Goal: Navigation & Orientation: Find specific page/section

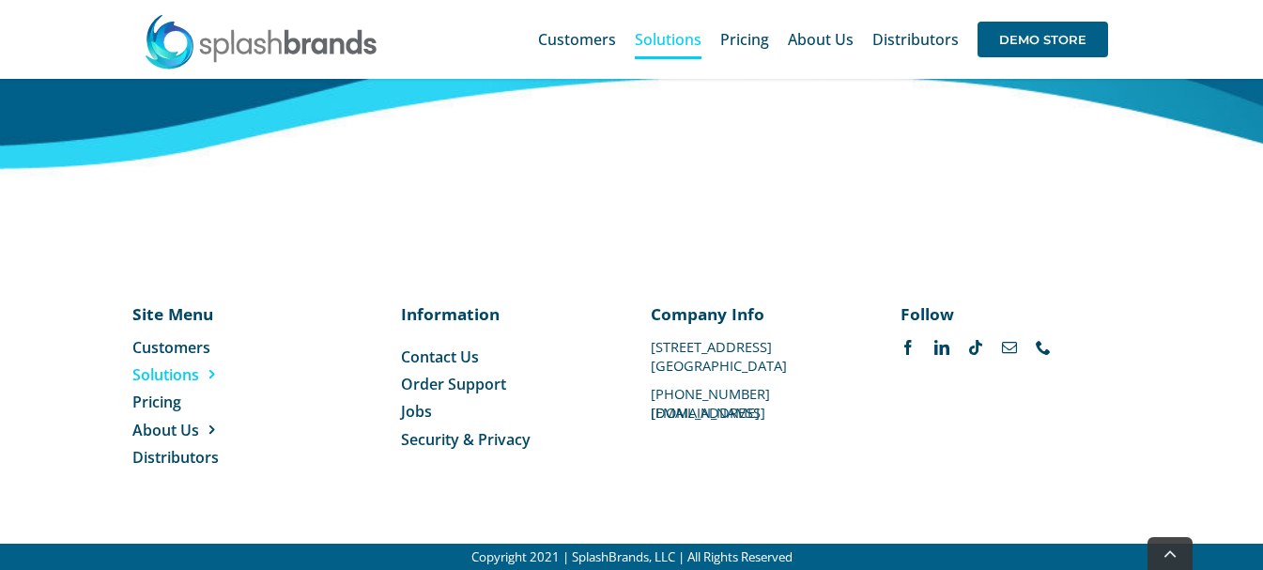
scroll to position [7224, 0]
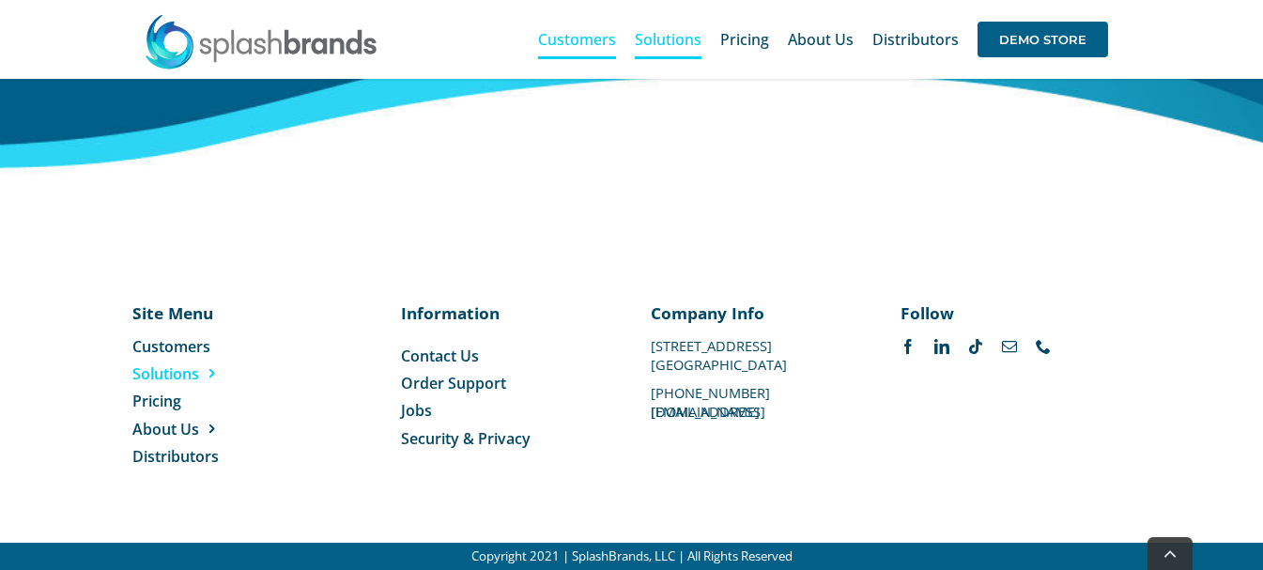
click at [571, 44] on span "Customers" at bounding box center [577, 39] width 78 height 15
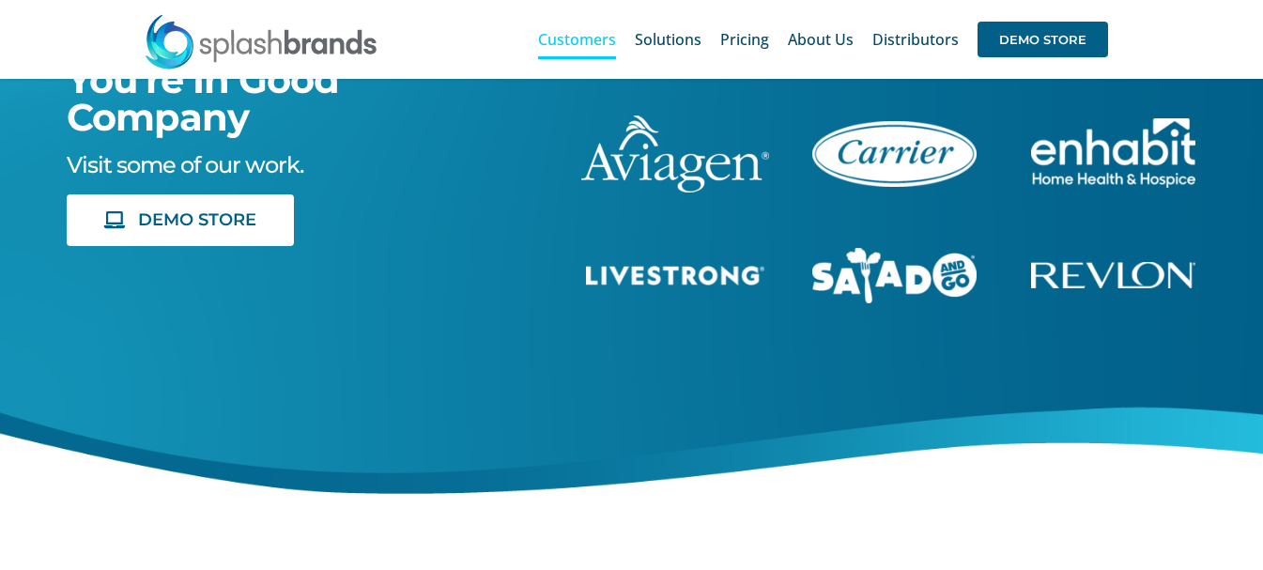
scroll to position [94, 0]
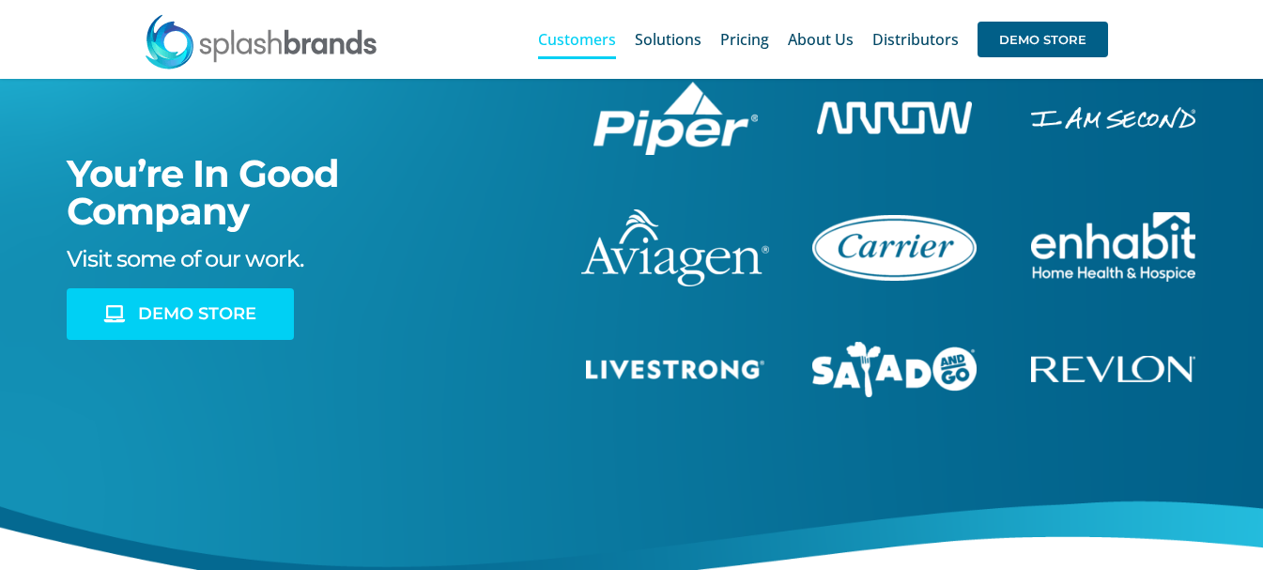
click at [228, 310] on span "DEMO STORE" at bounding box center [197, 314] width 118 height 20
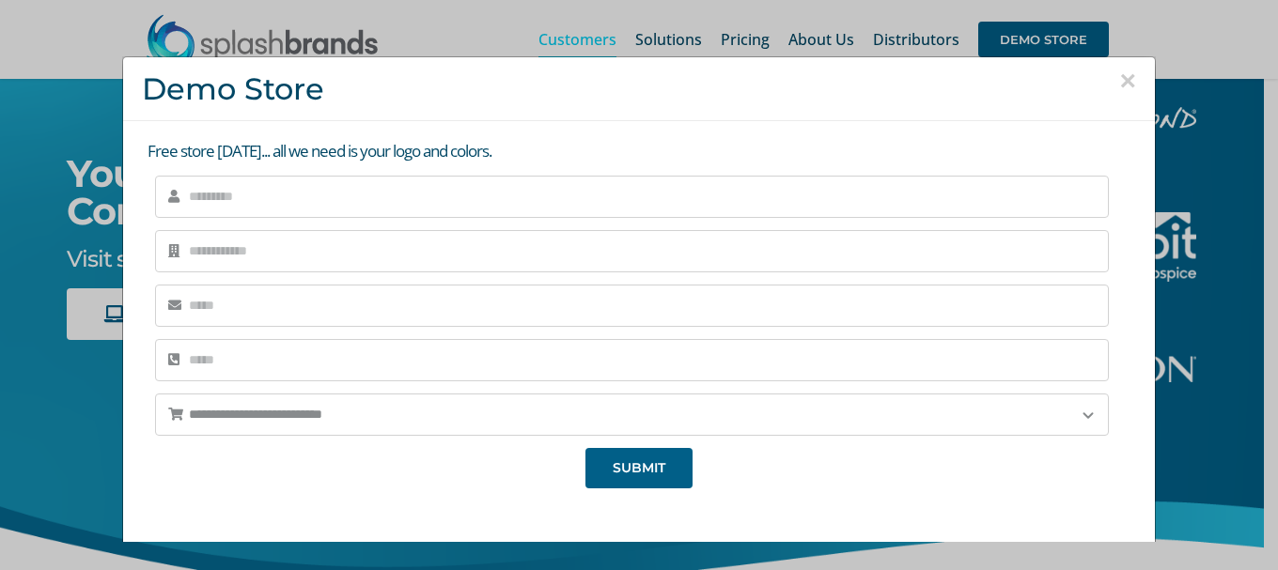
click at [1119, 80] on button "×" at bounding box center [1127, 81] width 17 height 28
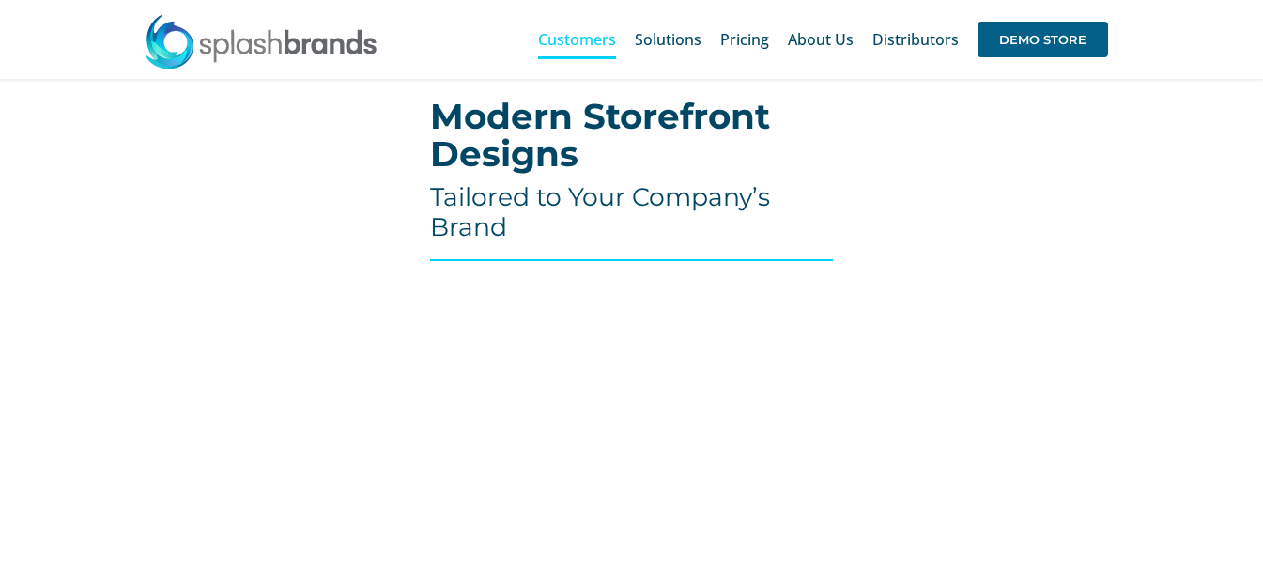
scroll to position [658, 0]
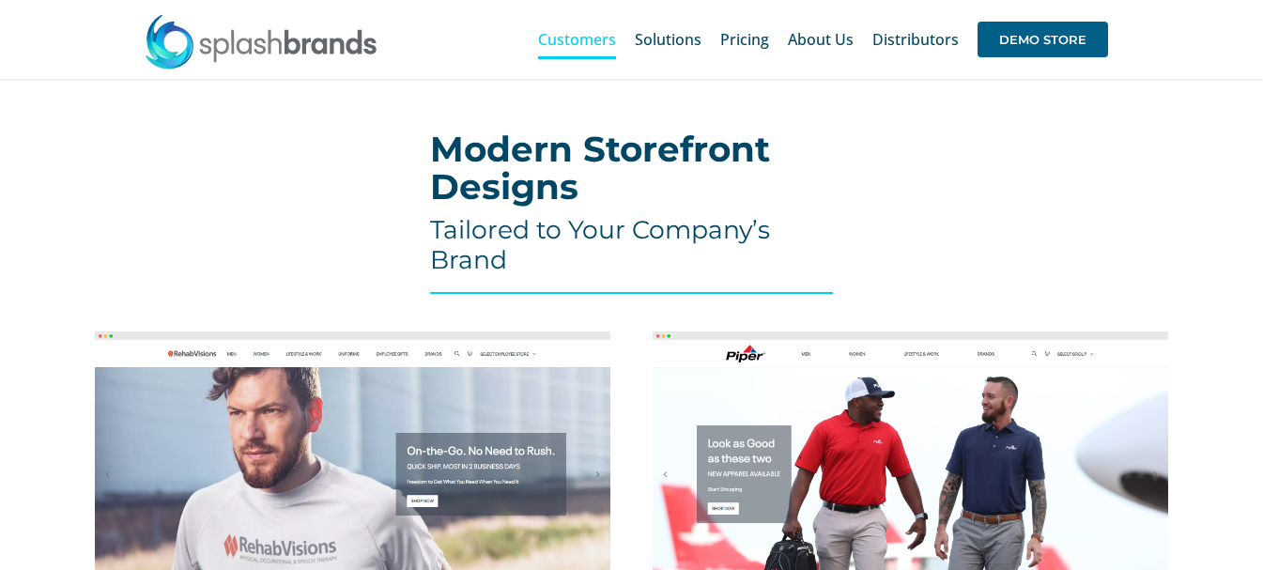
drag, startPoint x: 571, startPoint y: 8, endPoint x: 137, endPoint y: 169, distance: 463.1
